Goal: Obtain resource: Download file/media

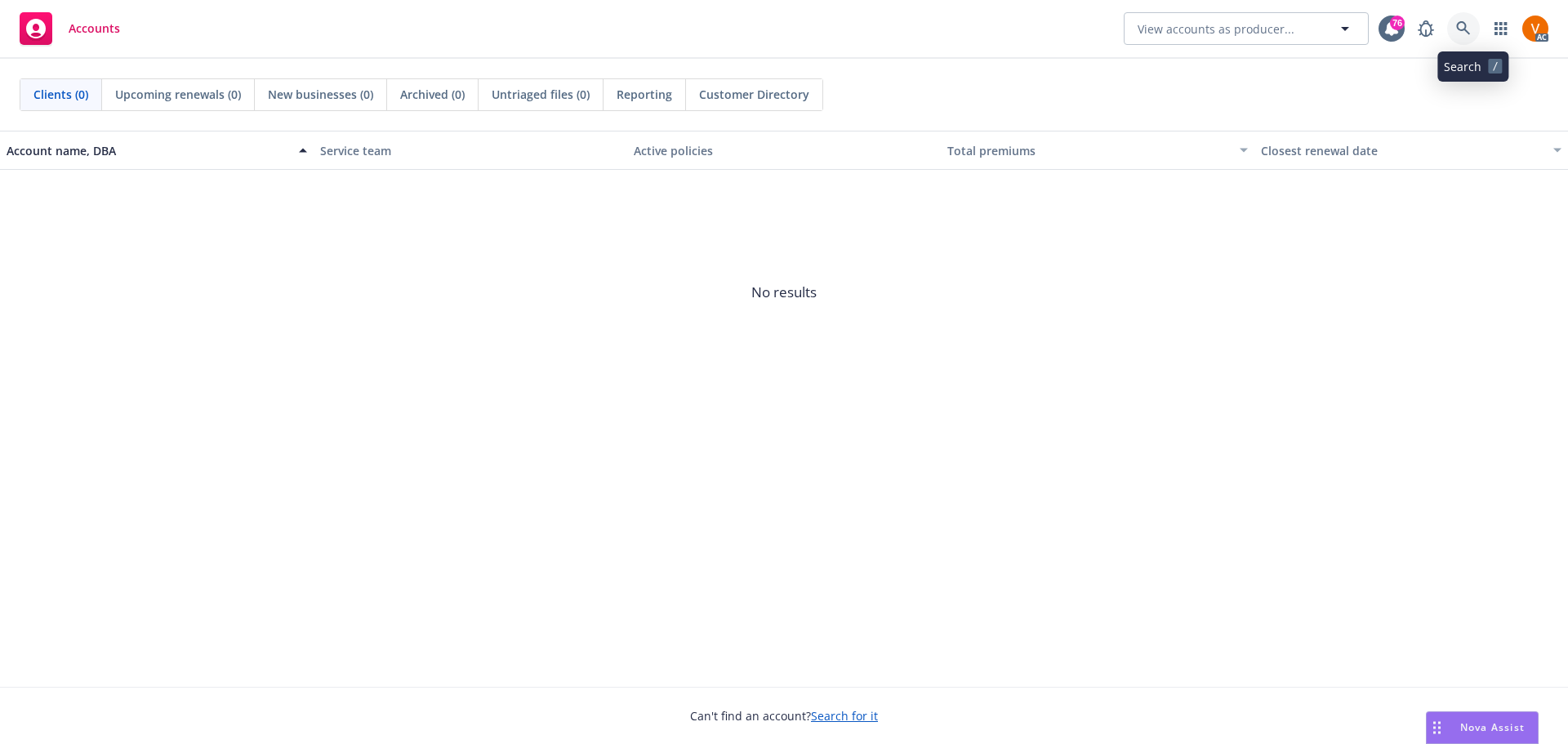
click at [1469, 29] on icon at bounding box center [1463, 28] width 14 height 14
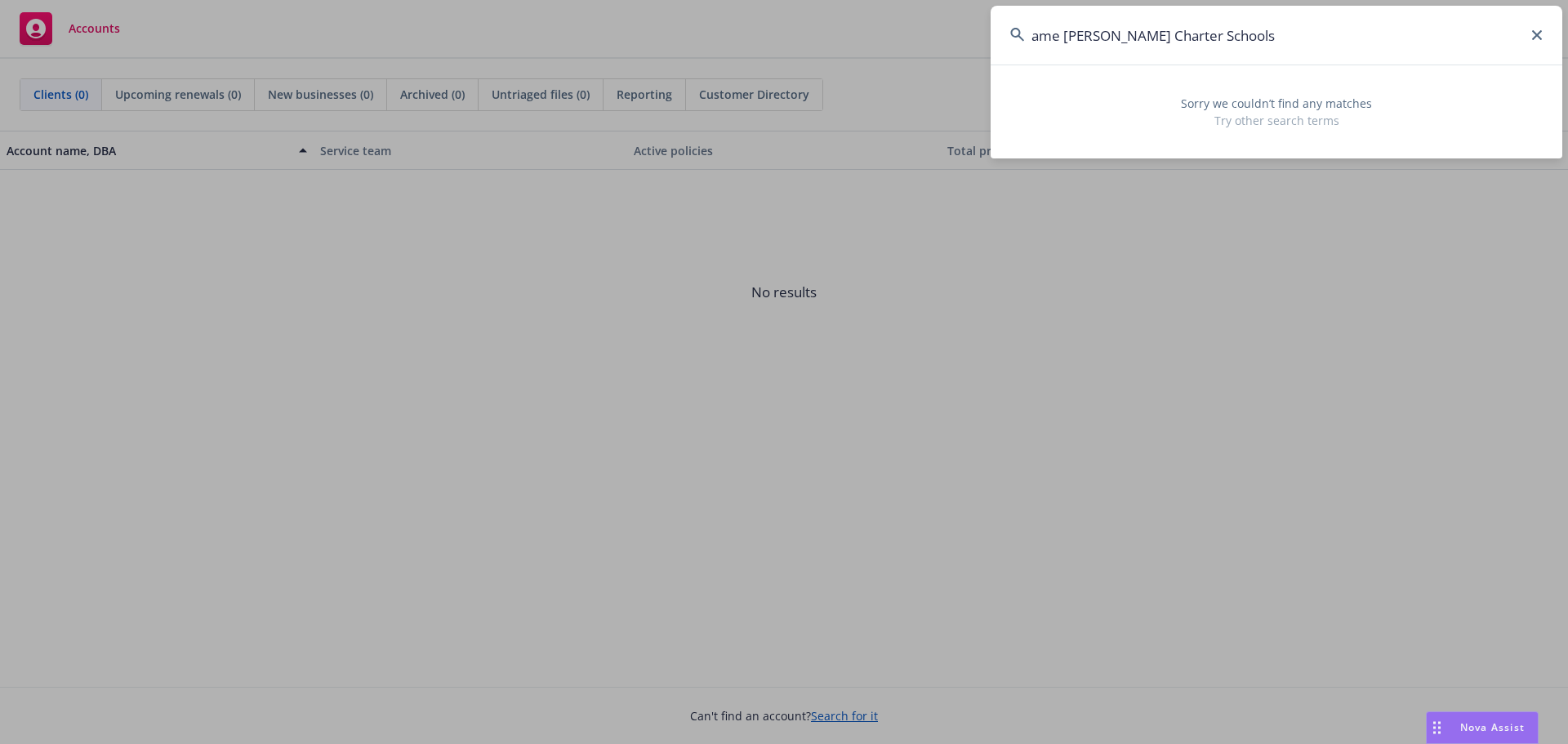
click at [1063, 30] on input "ame [PERSON_NAME] Charter Schools" at bounding box center [1276, 35] width 572 height 59
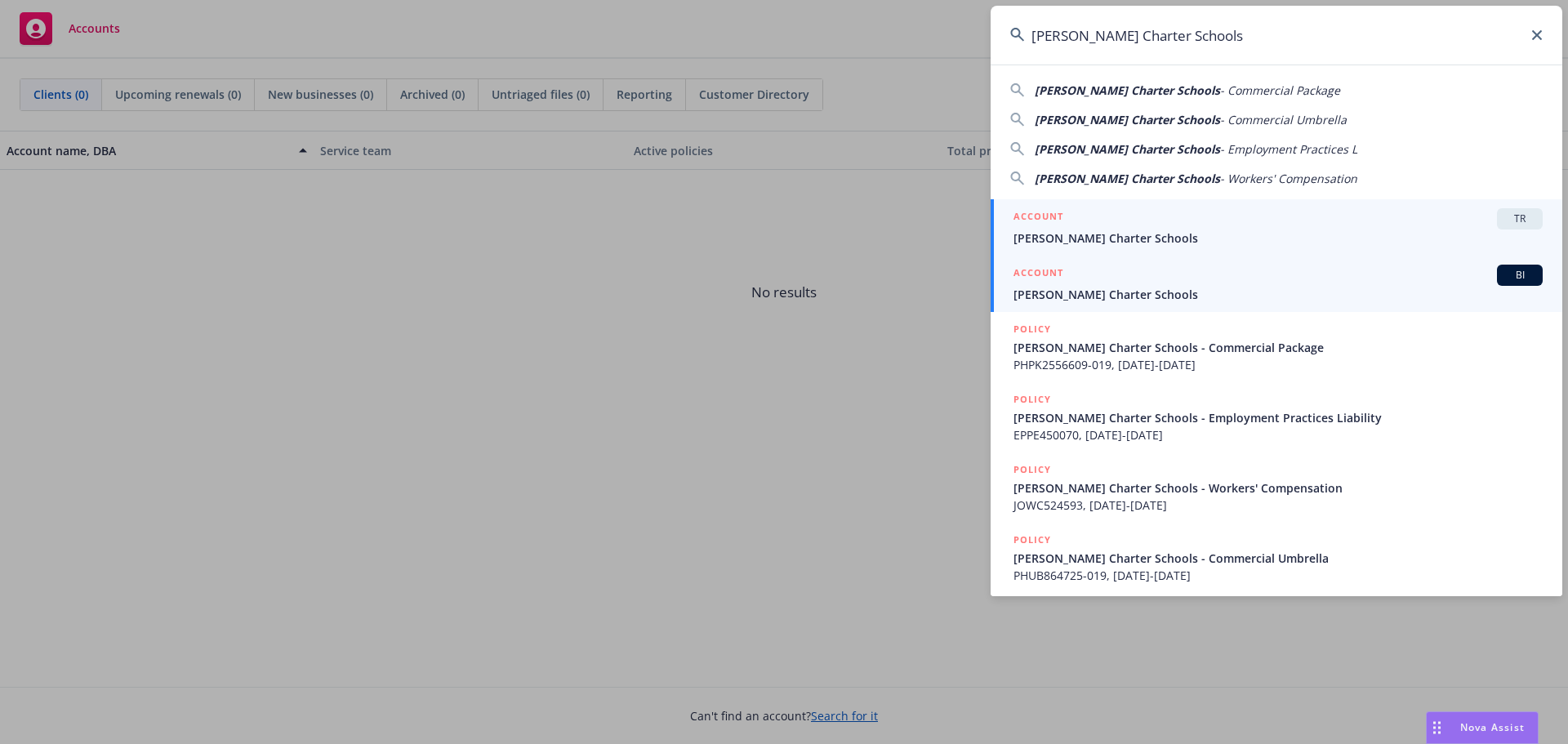
type input "[PERSON_NAME] Charter Schools"
click at [1048, 273] on h5 "ACCOUNT" at bounding box center [1039, 274] width 50 height 19
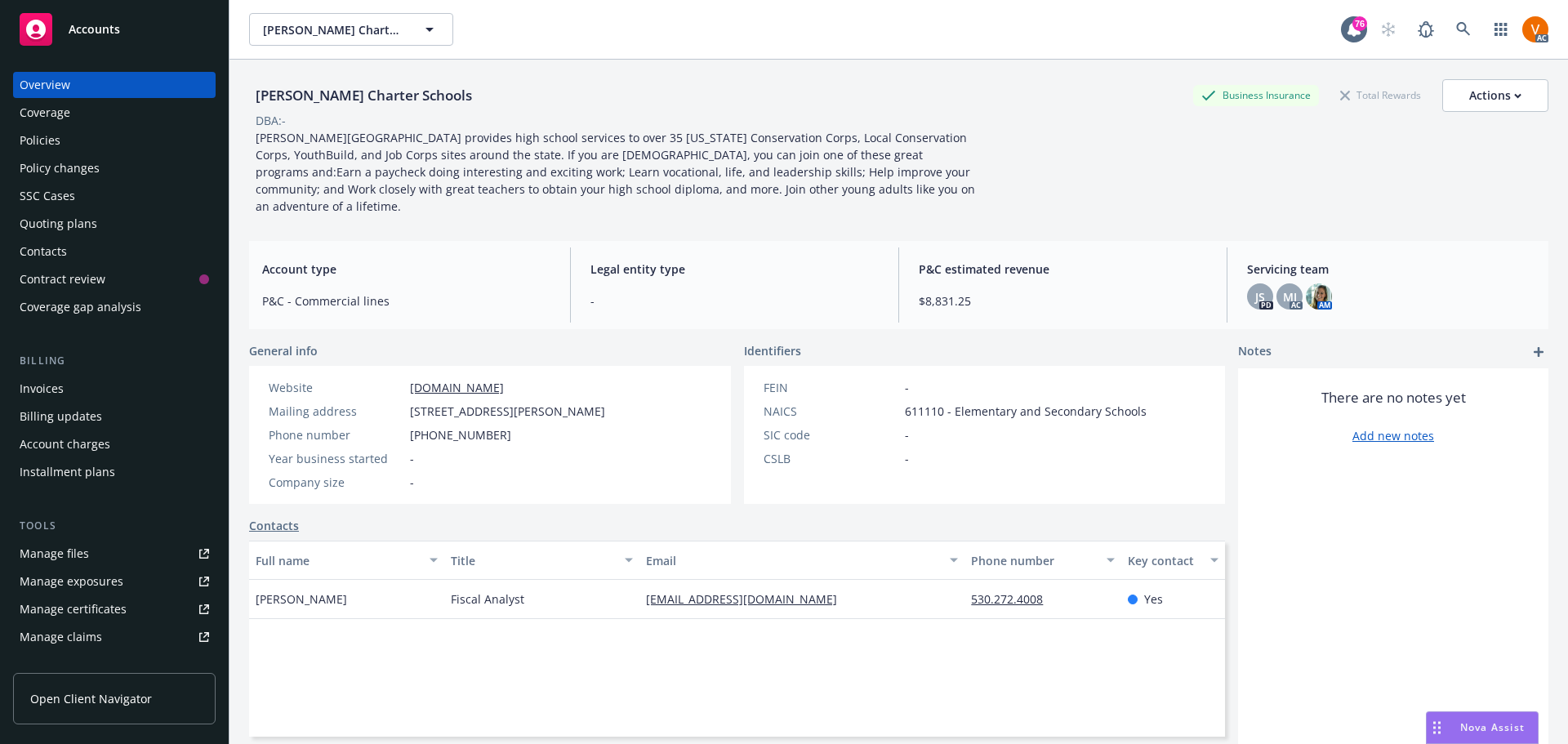
click at [134, 127] on div "Policies" at bounding box center [114, 140] width 189 height 26
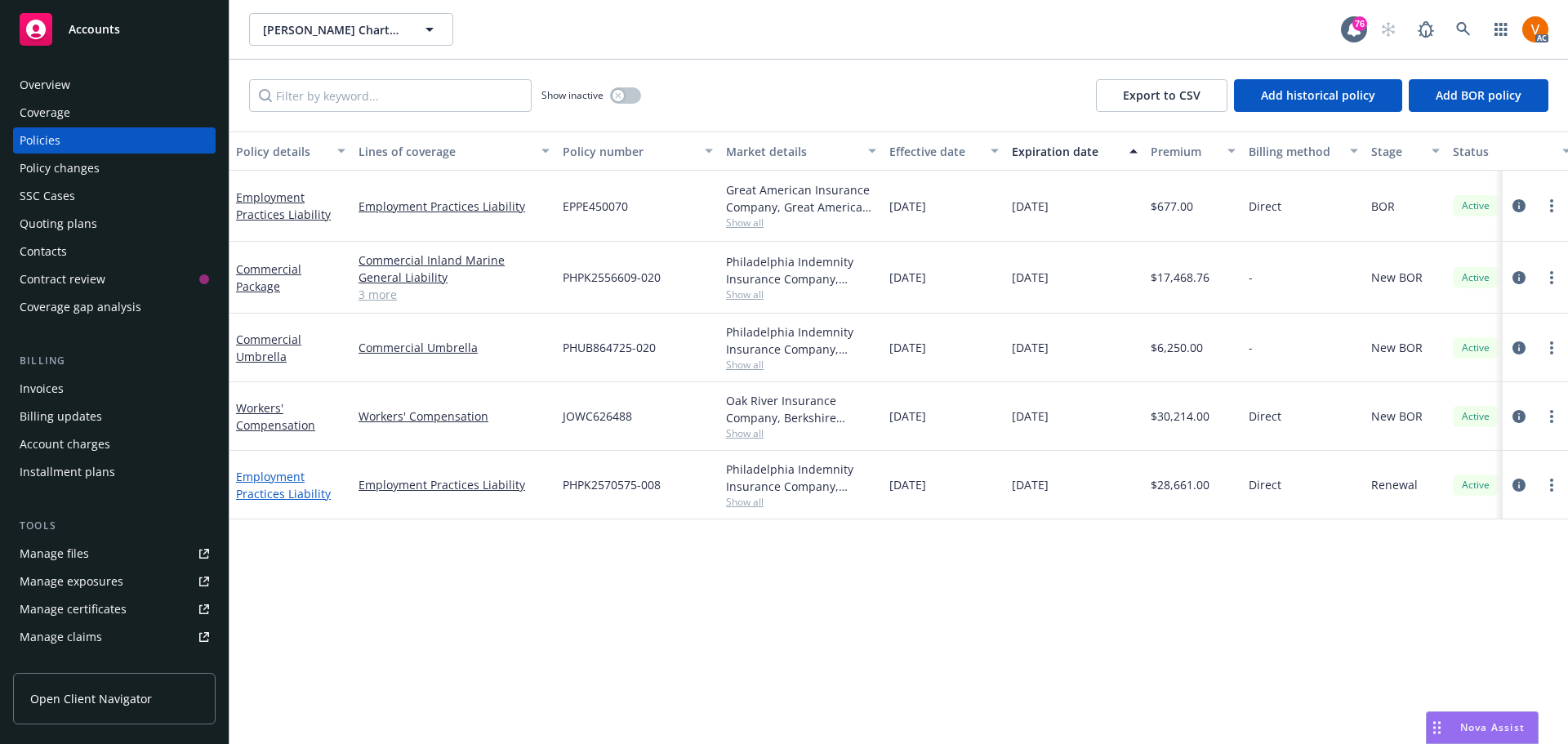
click at [296, 468] on link "Employment Practices Liability" at bounding box center [283, 484] width 95 height 33
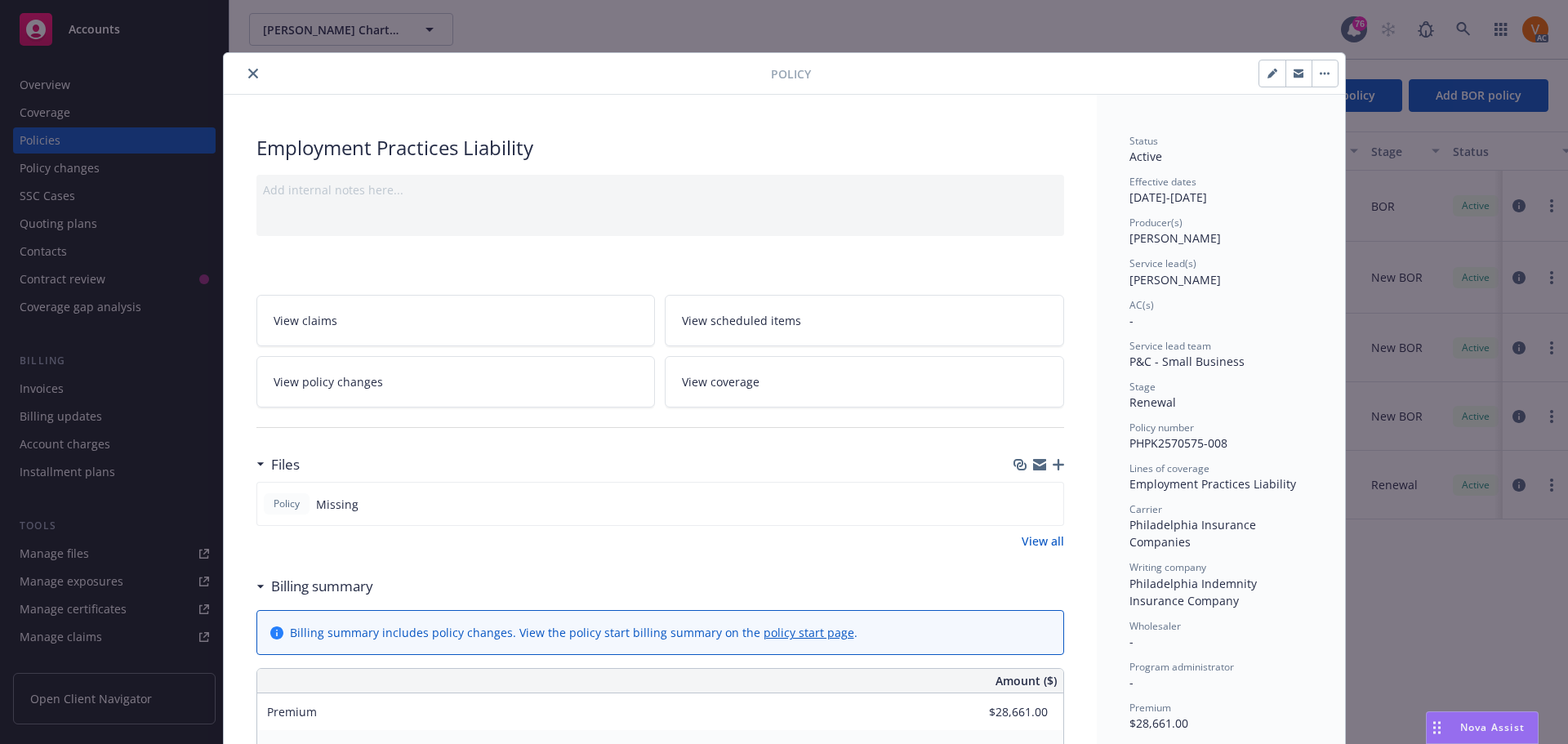
click at [1009, 482] on div "Policy Missing" at bounding box center [660, 504] width 807 height 44
click at [248, 69] on icon "close" at bounding box center [253, 73] width 10 height 10
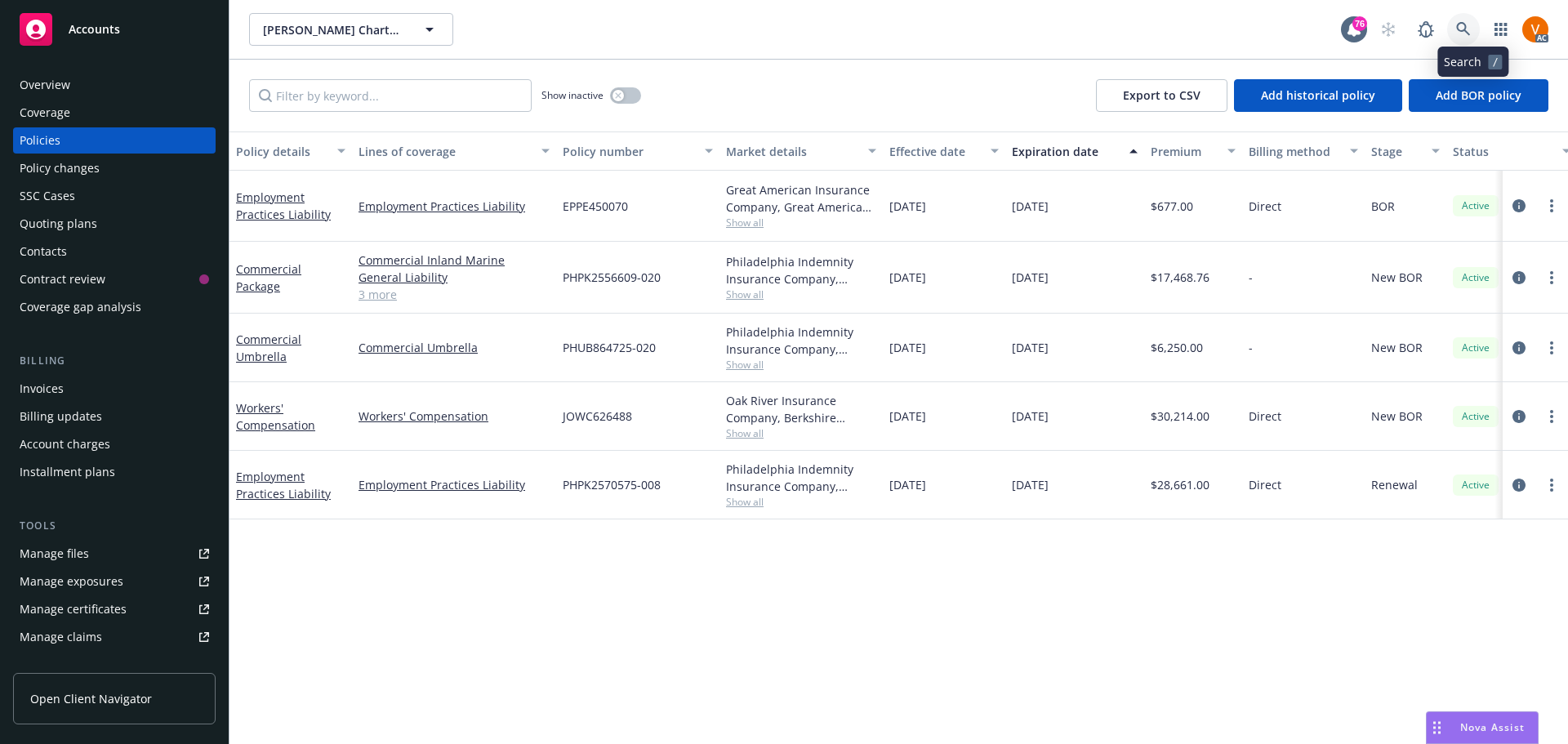
click at [1479, 35] on link at bounding box center [1464, 30] width 33 height 33
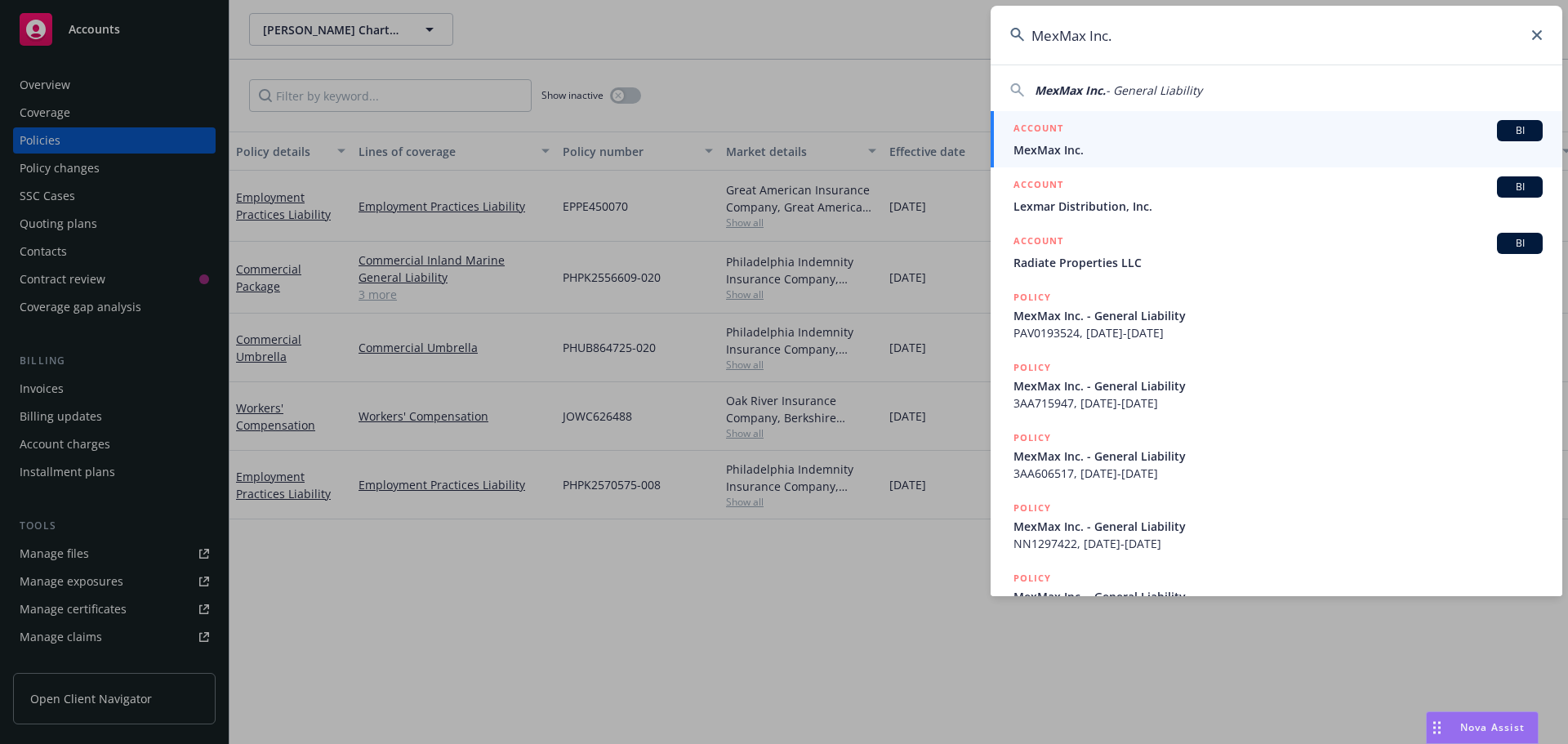
type input "MexMax Inc."
click at [1080, 147] on span "MexMax Inc." at bounding box center [1278, 150] width 529 height 17
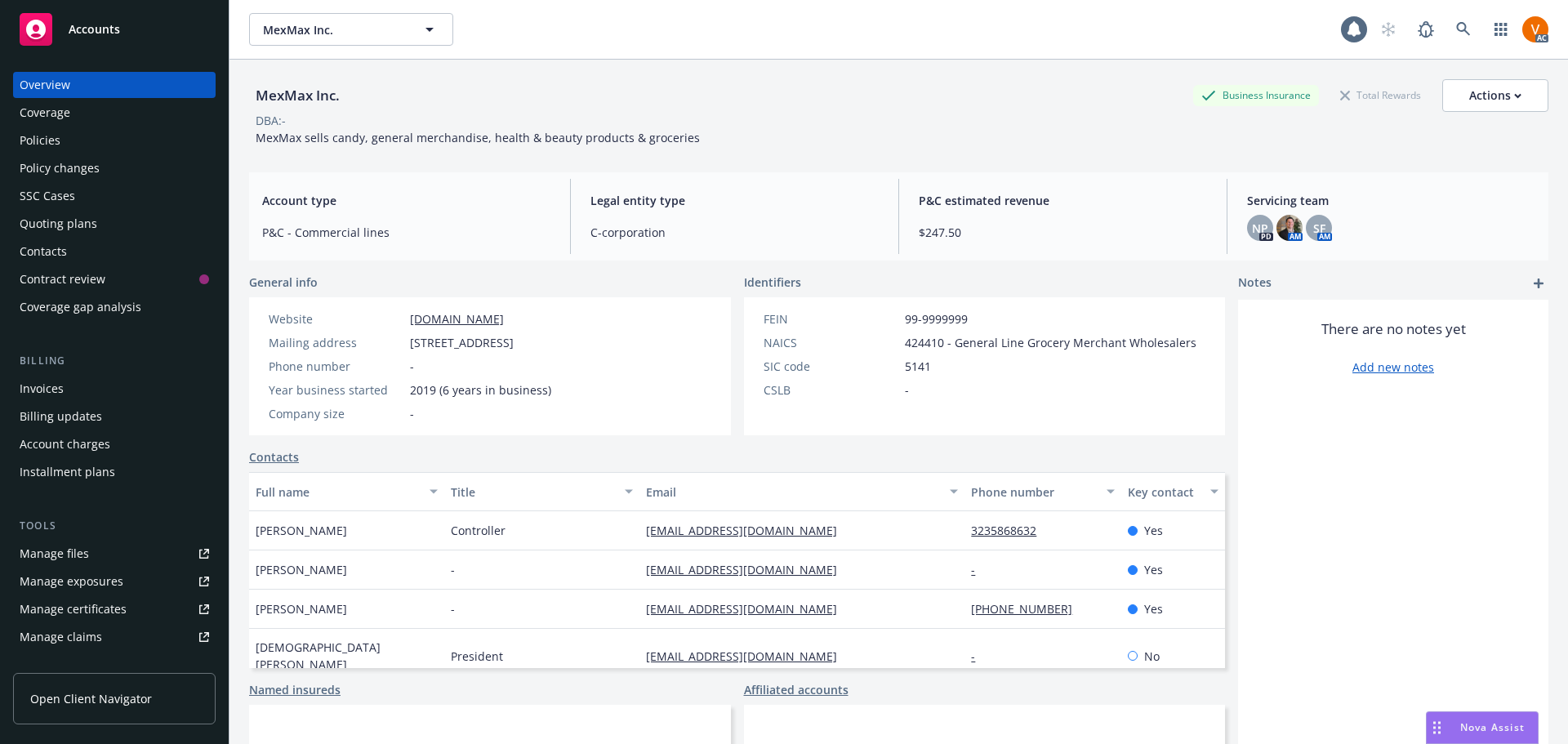
click at [83, 138] on div "Policies" at bounding box center [114, 140] width 189 height 26
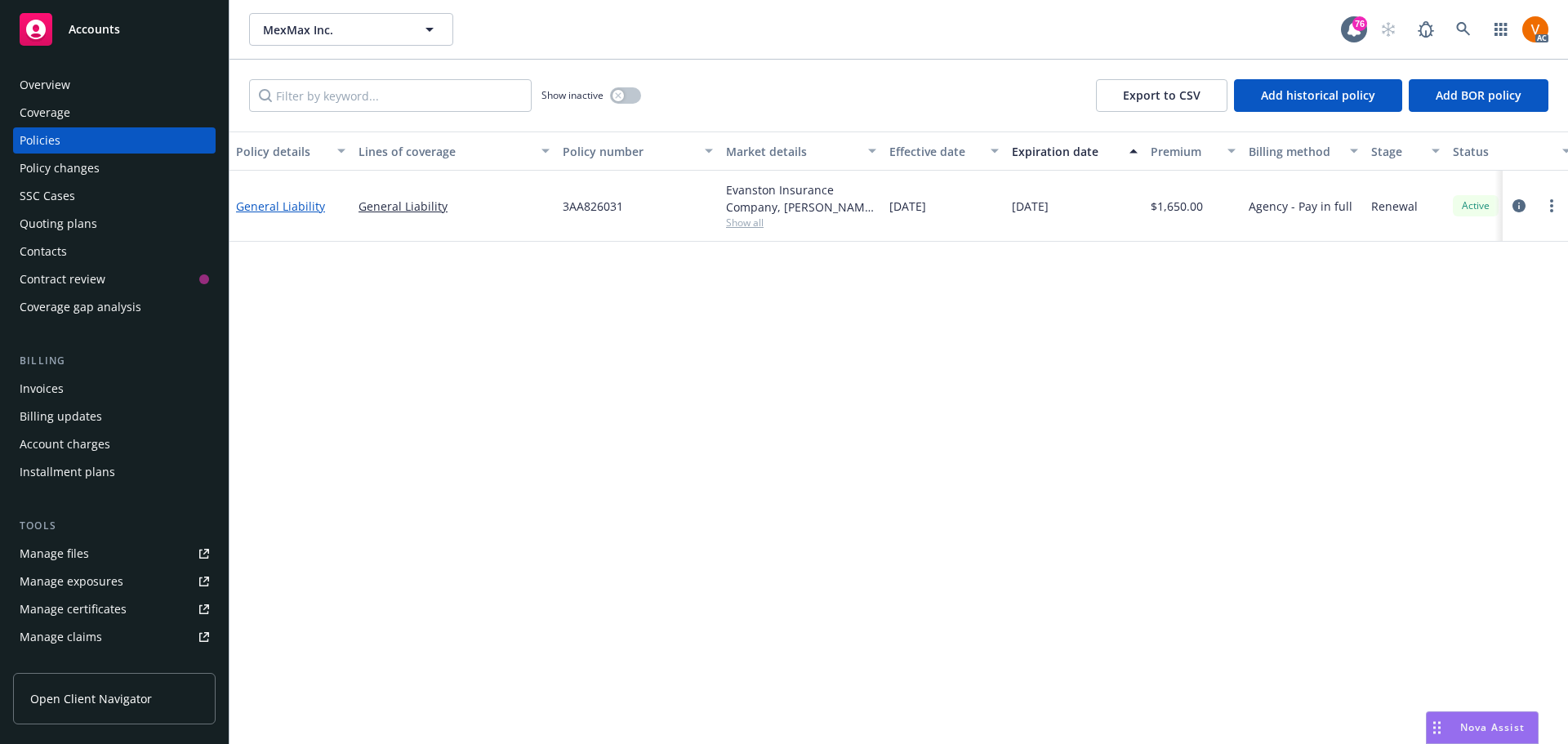
click at [277, 199] on link "General Liability" at bounding box center [280, 207] width 89 height 15
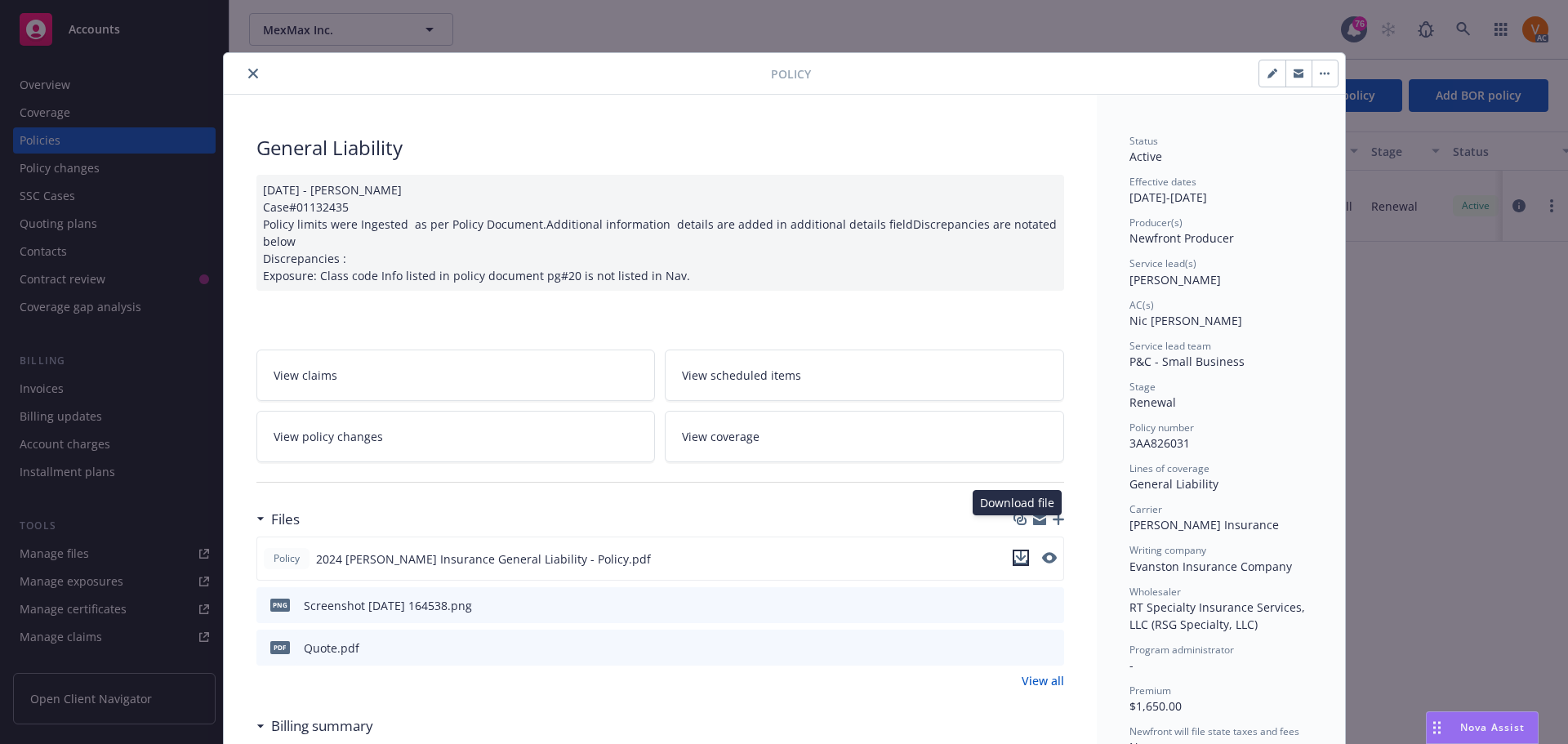
click at [1021, 560] on icon "download file" at bounding box center [1021, 562] width 14 height 4
